Goal: Complete application form

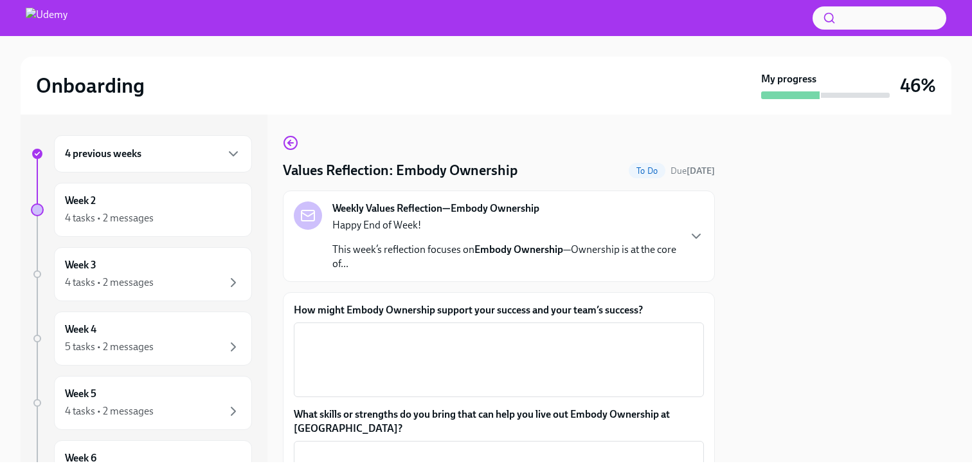
click at [636, 242] on div "Happy End of Week! This week’s reflection focuses on Embody Ownership —Ownershi…" at bounding box center [506, 244] width 346 height 53
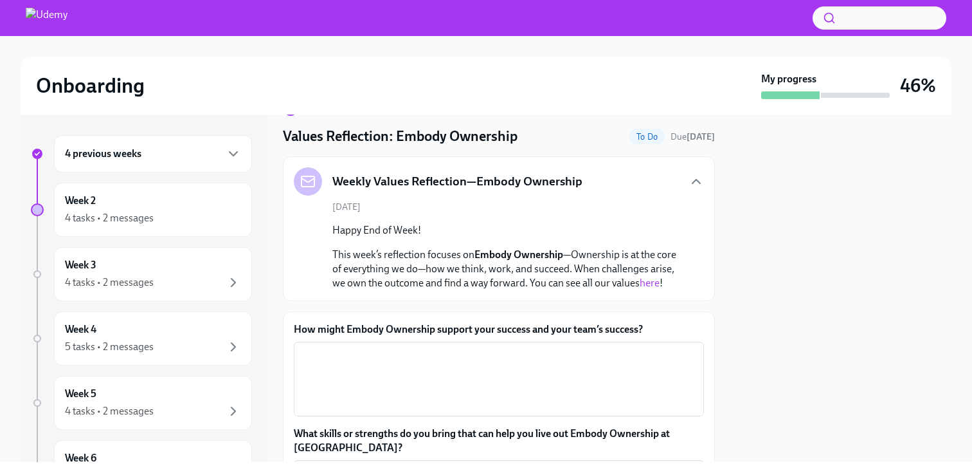
scroll to position [38, 0]
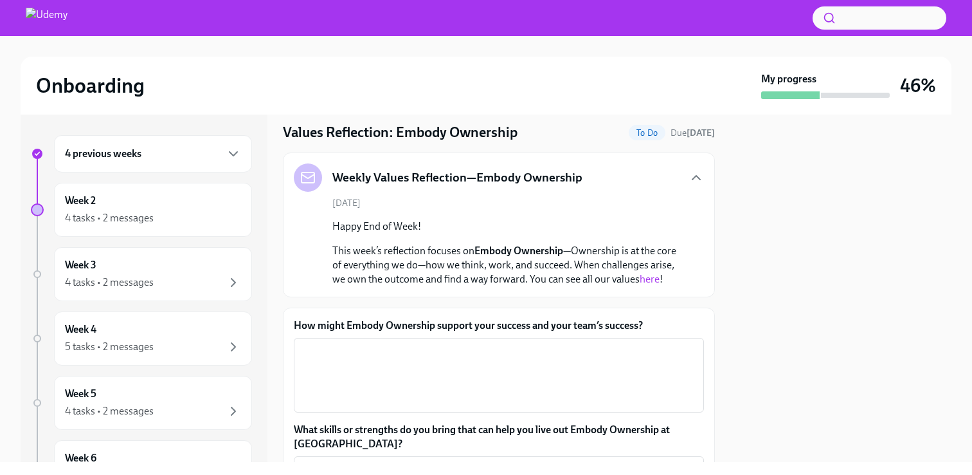
click at [646, 281] on link "here" at bounding box center [650, 279] width 20 height 12
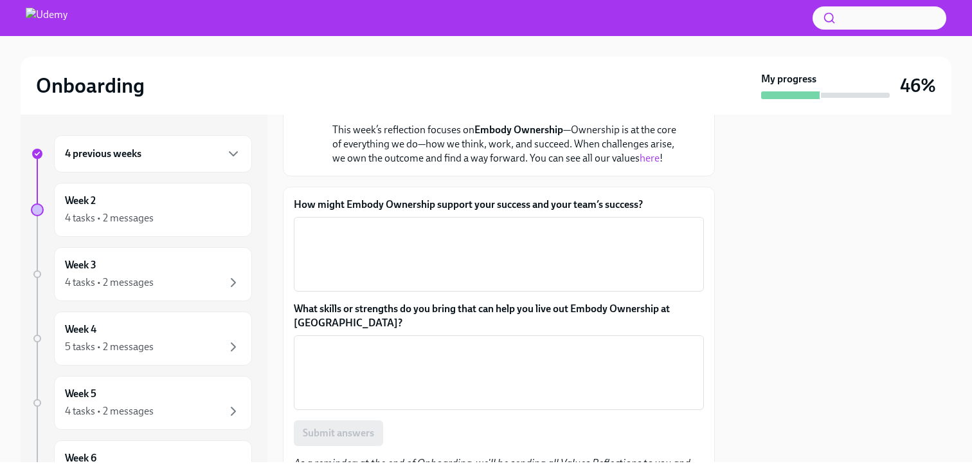
scroll to position [205, 0]
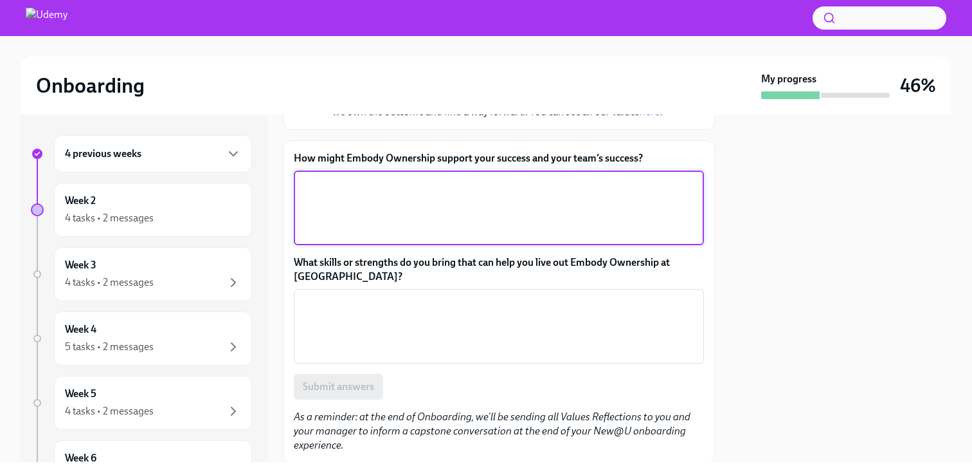
click at [524, 214] on textarea "How might Embody Ownership support your success and your team’s success?" at bounding box center [499, 208] width 395 height 62
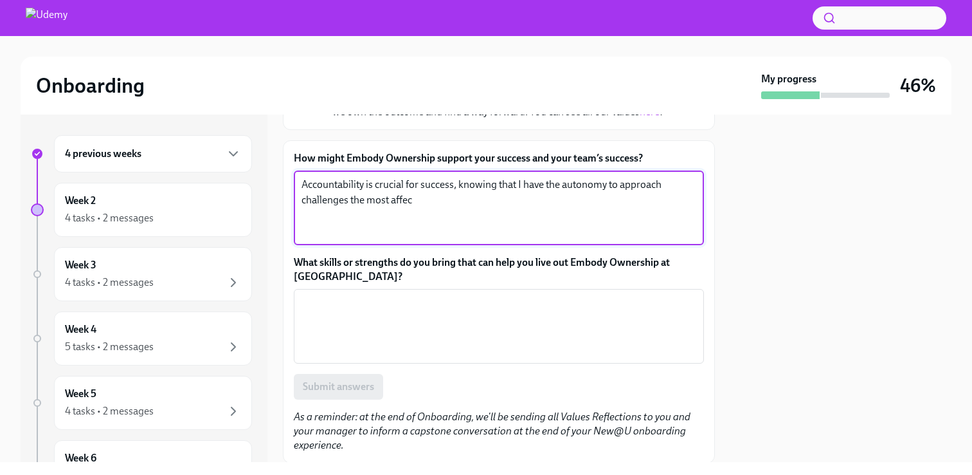
drag, startPoint x: 518, startPoint y: 205, endPoint x: 455, endPoint y: 192, distance: 65.1
click at [455, 192] on textarea "Accountability is crucial for success, knowing that I have the autonomy to appr…" at bounding box center [499, 208] width 395 height 62
click at [455, 190] on textarea "Accountability is crucial for success, knowing that I have the autonomy to appr…" at bounding box center [499, 208] width 395 height 62
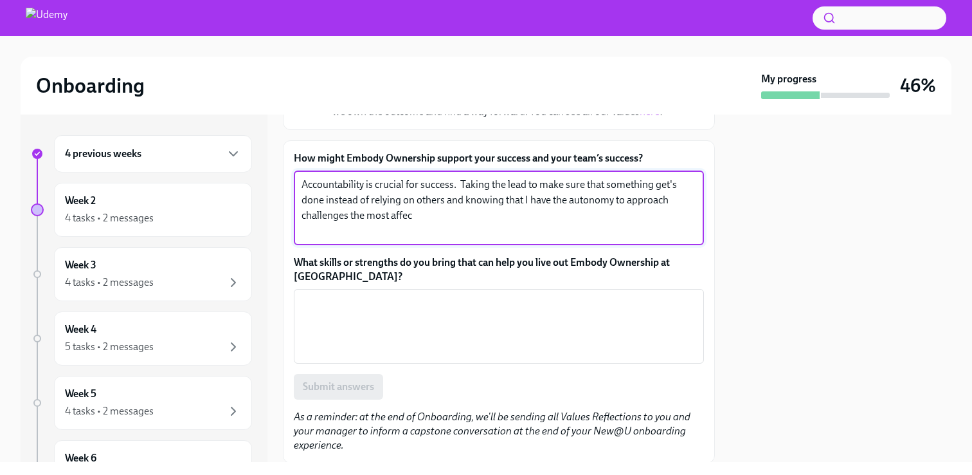
drag, startPoint x: 441, startPoint y: 218, endPoint x: 349, endPoint y: 217, distance: 92.0
click at [349, 217] on textarea "Accountability is crucial for success. Taking the lead to make sure that someth…" at bounding box center [499, 208] width 395 height 62
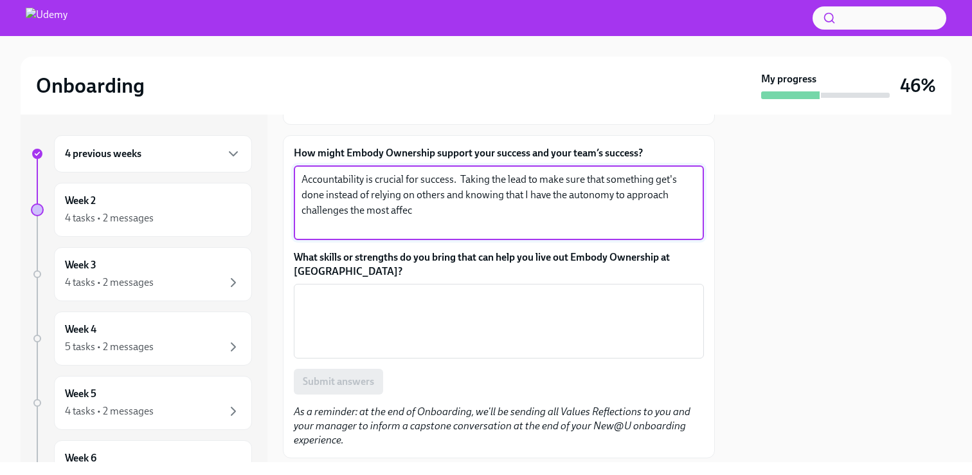
scroll to position [208, 0]
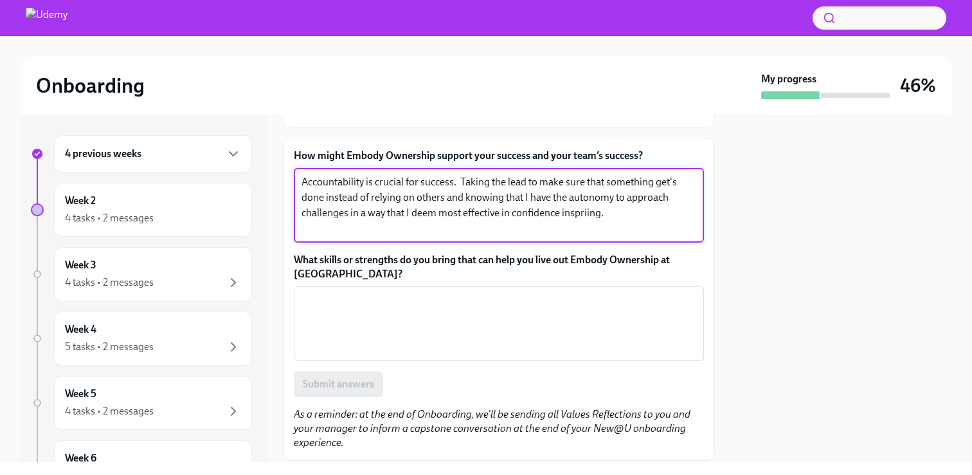
click at [592, 214] on textarea "Accountability is crucial for success. Taking the lead to make sure that someth…" at bounding box center [499, 205] width 395 height 62
click at [646, 214] on textarea "Accountability is crucial for success. Taking the lead to make sure that someth…" at bounding box center [499, 205] width 395 height 62
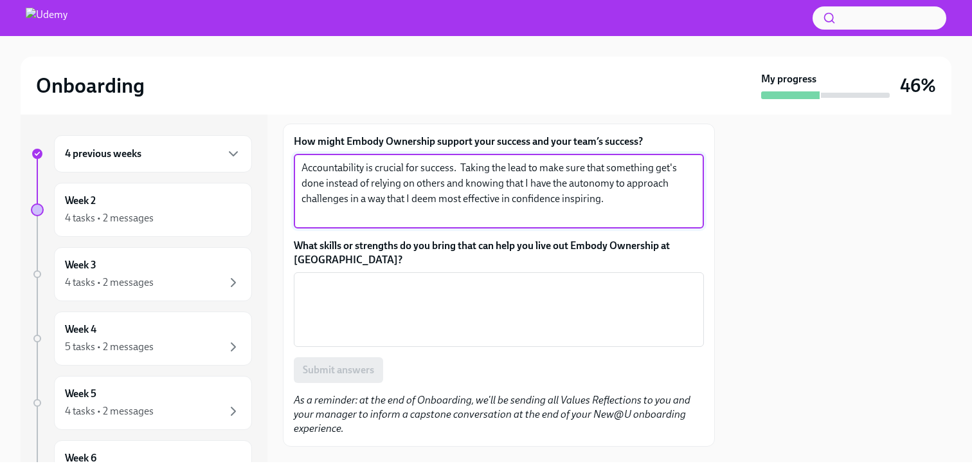
scroll to position [223, 0]
drag, startPoint x: 563, startPoint y: 215, endPoint x: 606, endPoint y: 201, distance: 45.4
click at [606, 201] on textarea "Accountability is crucial for success. Taking the lead to make sure that someth…" at bounding box center [499, 191] width 395 height 62
drag, startPoint x: 625, startPoint y: 211, endPoint x: 608, endPoint y: 202, distance: 19.0
click at [608, 202] on textarea "Accountability is crucial for success. Taking the lead to make sure that someth…" at bounding box center [499, 191] width 395 height 62
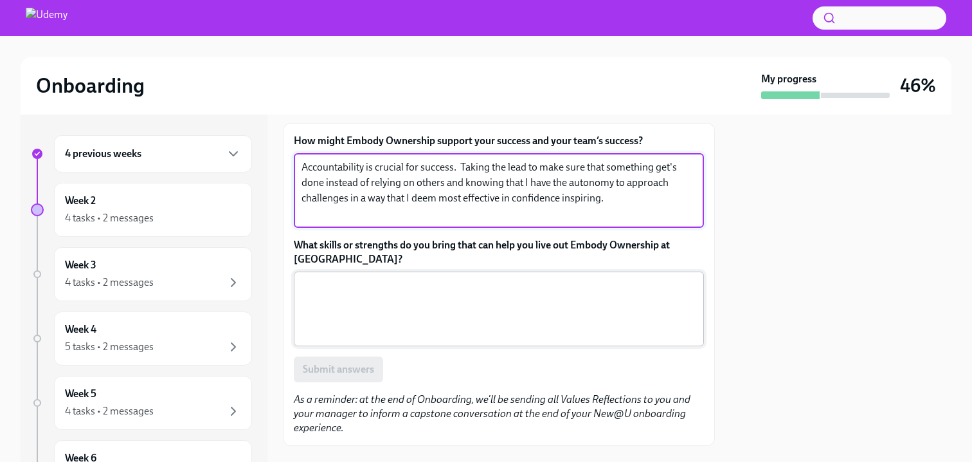
type textarea "Accountability is crucial for success. Taking the lead to make sure that someth…"
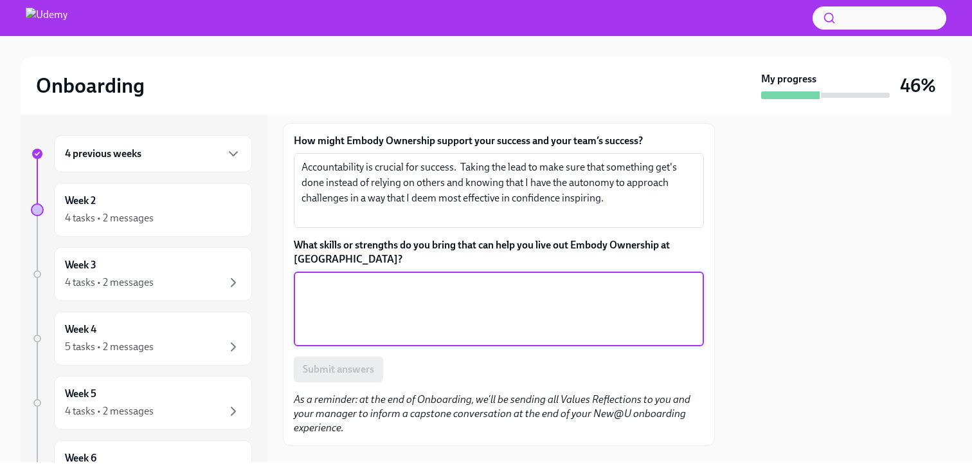
click at [524, 297] on textarea "What skills or strengths do you bring that can help you live out Embody Ownersh…" at bounding box center [499, 309] width 395 height 62
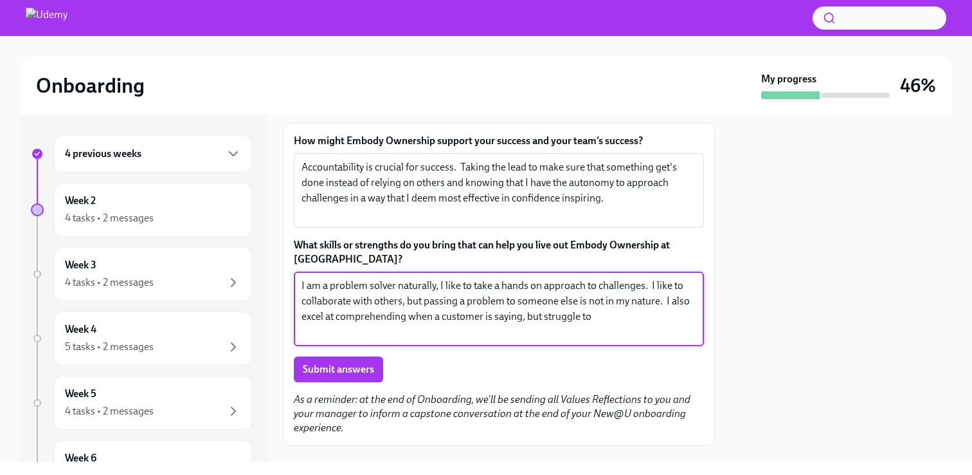
drag, startPoint x: 543, startPoint y: 317, endPoint x: 563, endPoint y: 316, distance: 19.3
click at [545, 317] on textarea "I am a problem solver naturally, I like to take a hands on approach to challeng…" at bounding box center [499, 309] width 395 height 62
click at [661, 314] on textarea "I am a problem solver naturally, I like to take a hands on approach to challeng…" at bounding box center [499, 309] width 395 height 62
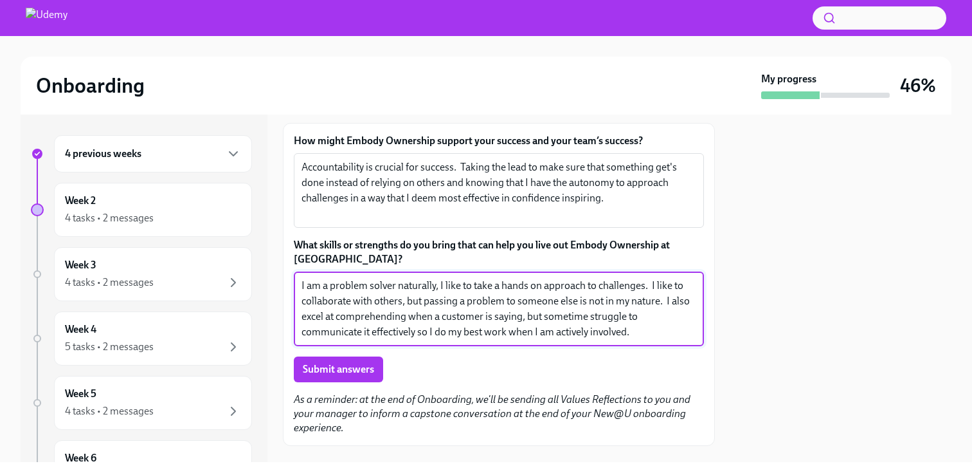
scroll to position [248, 0]
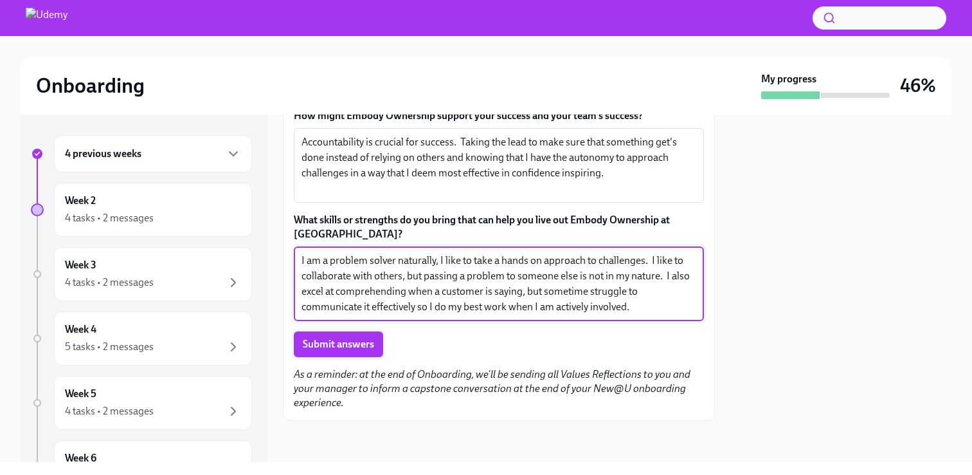
type textarea "I am a problem solver naturally, I like to take a hands on approach to challeng…"
click at [374, 338] on span "Submit answers" at bounding box center [338, 344] width 71 height 13
